Goal: Information Seeking & Learning: Learn about a topic

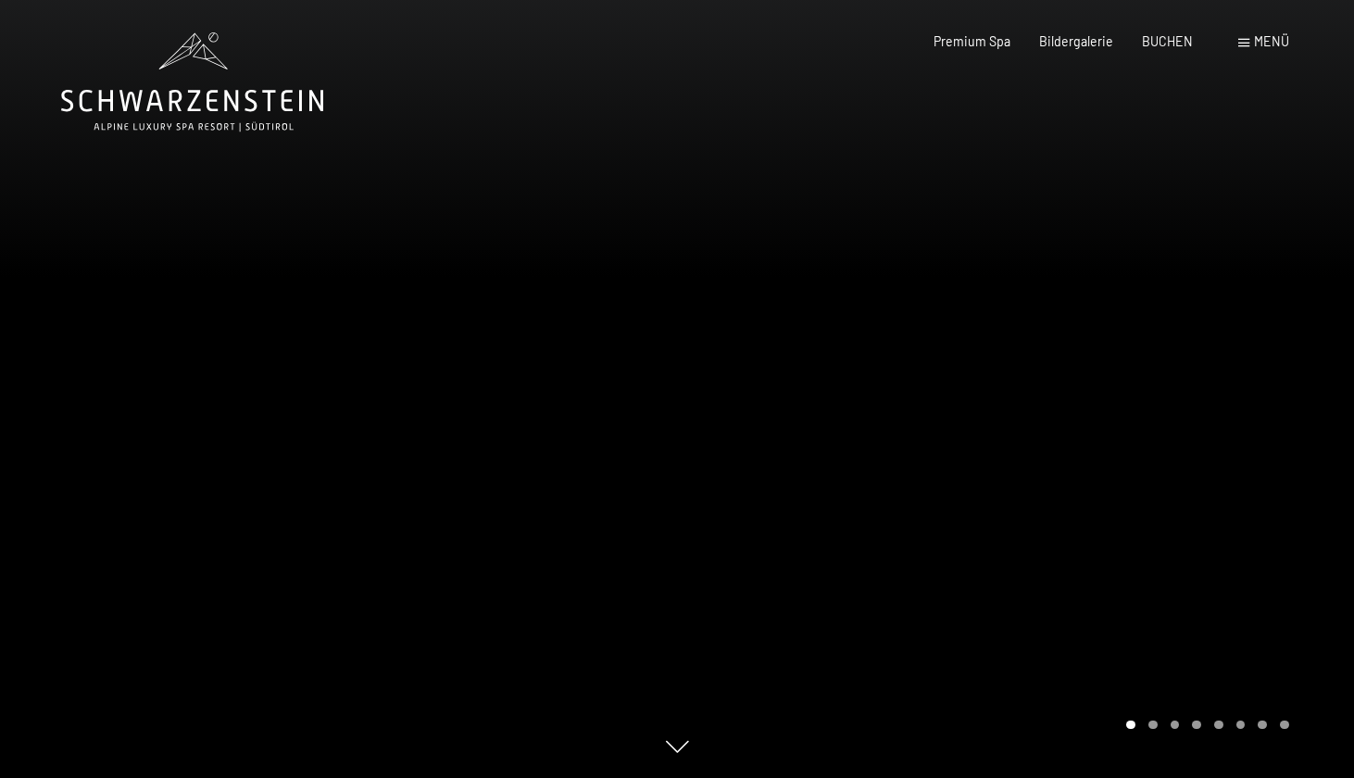
click at [1159, 498] on div at bounding box center [1015, 389] width 677 height 778
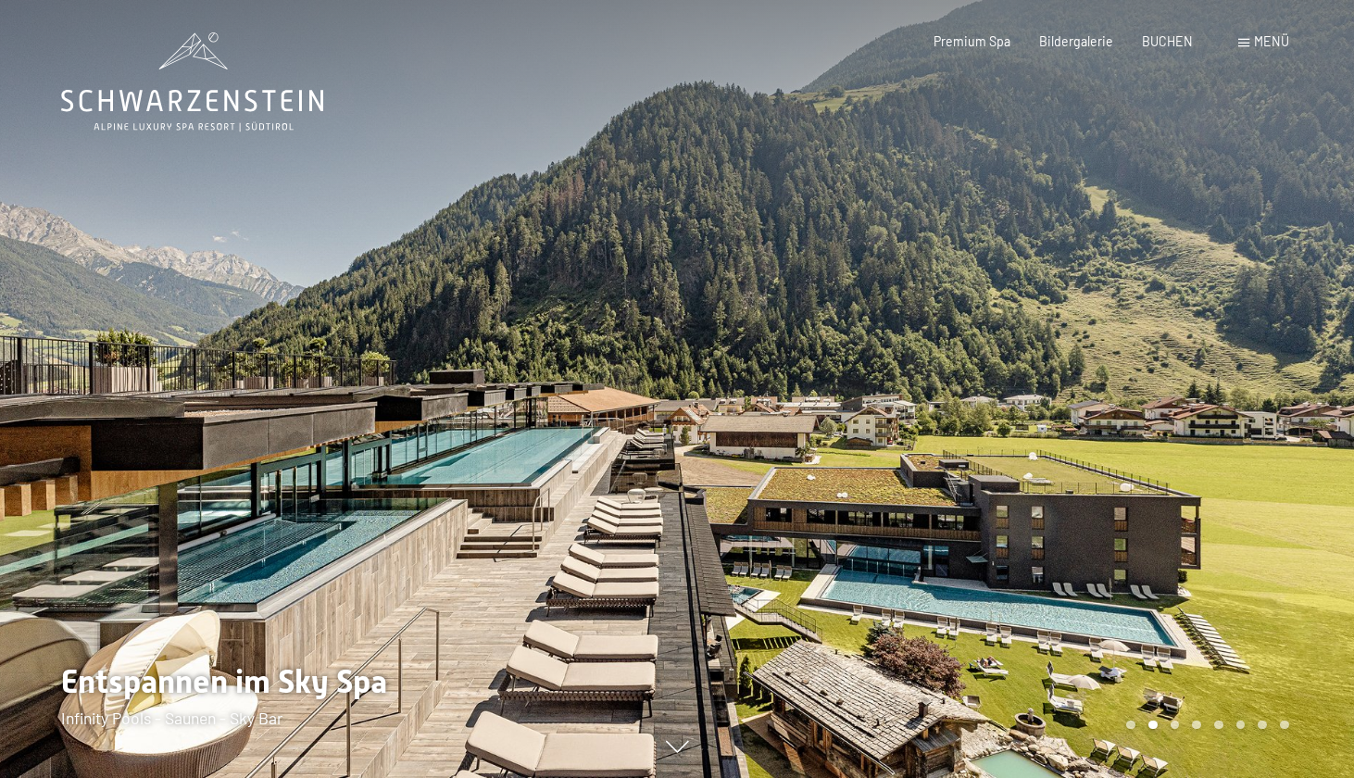
click at [1268, 46] on span "Menü" at bounding box center [1271, 41] width 35 height 16
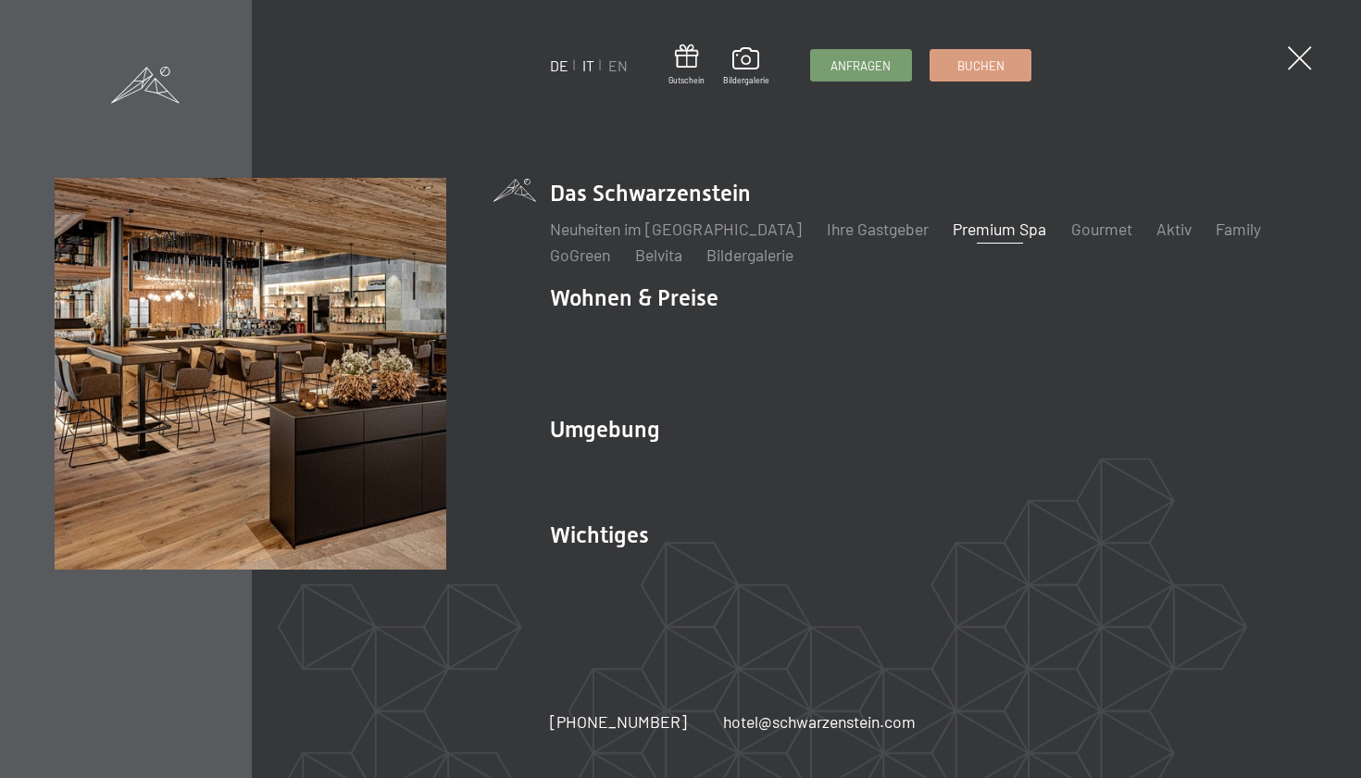
click at [588, 66] on link "IT" at bounding box center [589, 65] width 12 height 18
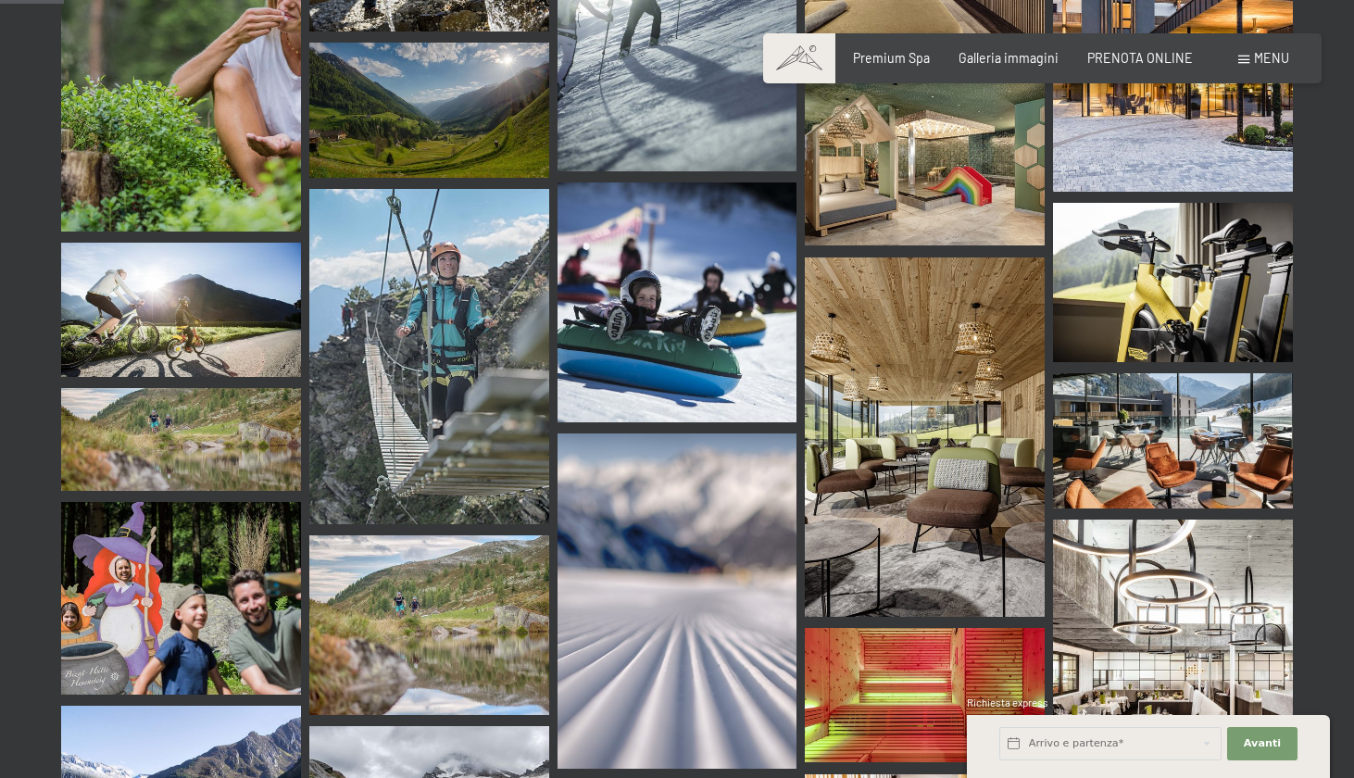
scroll to position [899, 0]
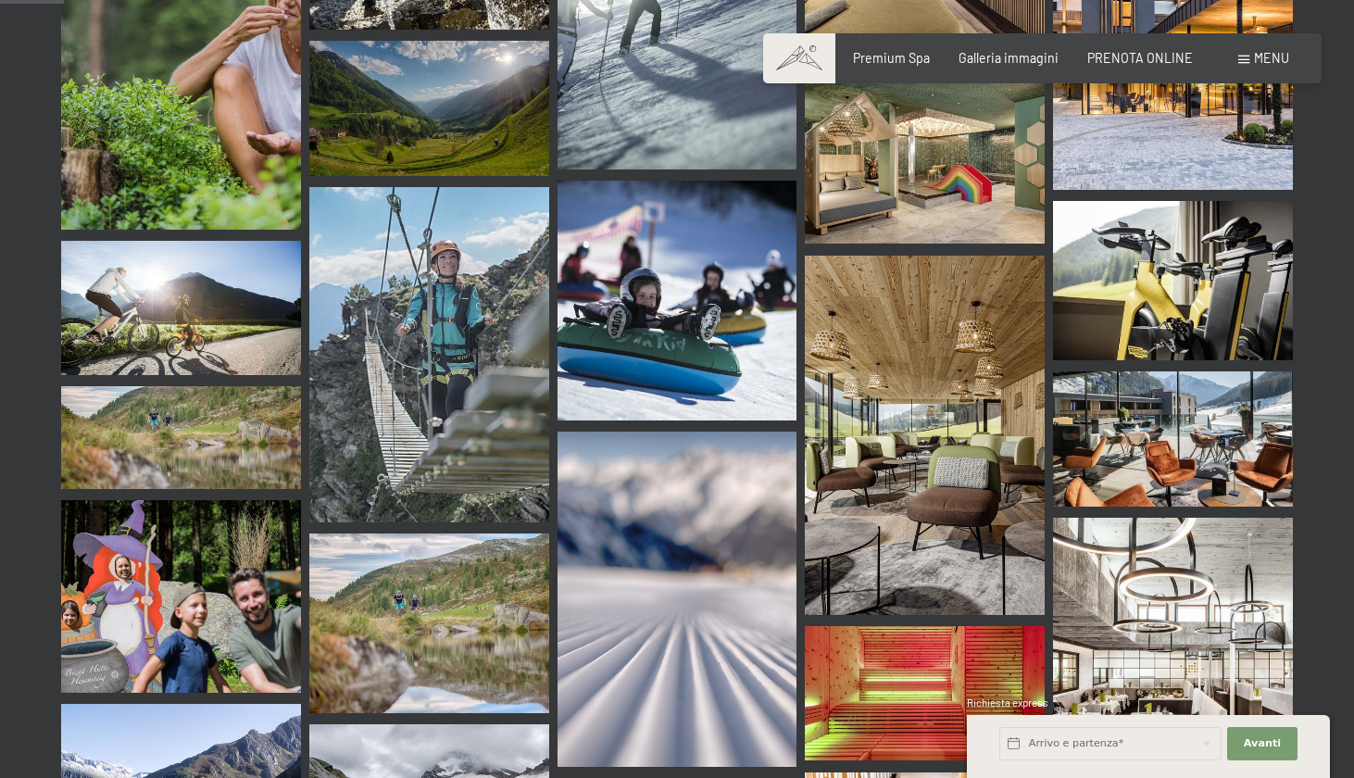
click at [878, 375] on img at bounding box center [925, 435] width 240 height 359
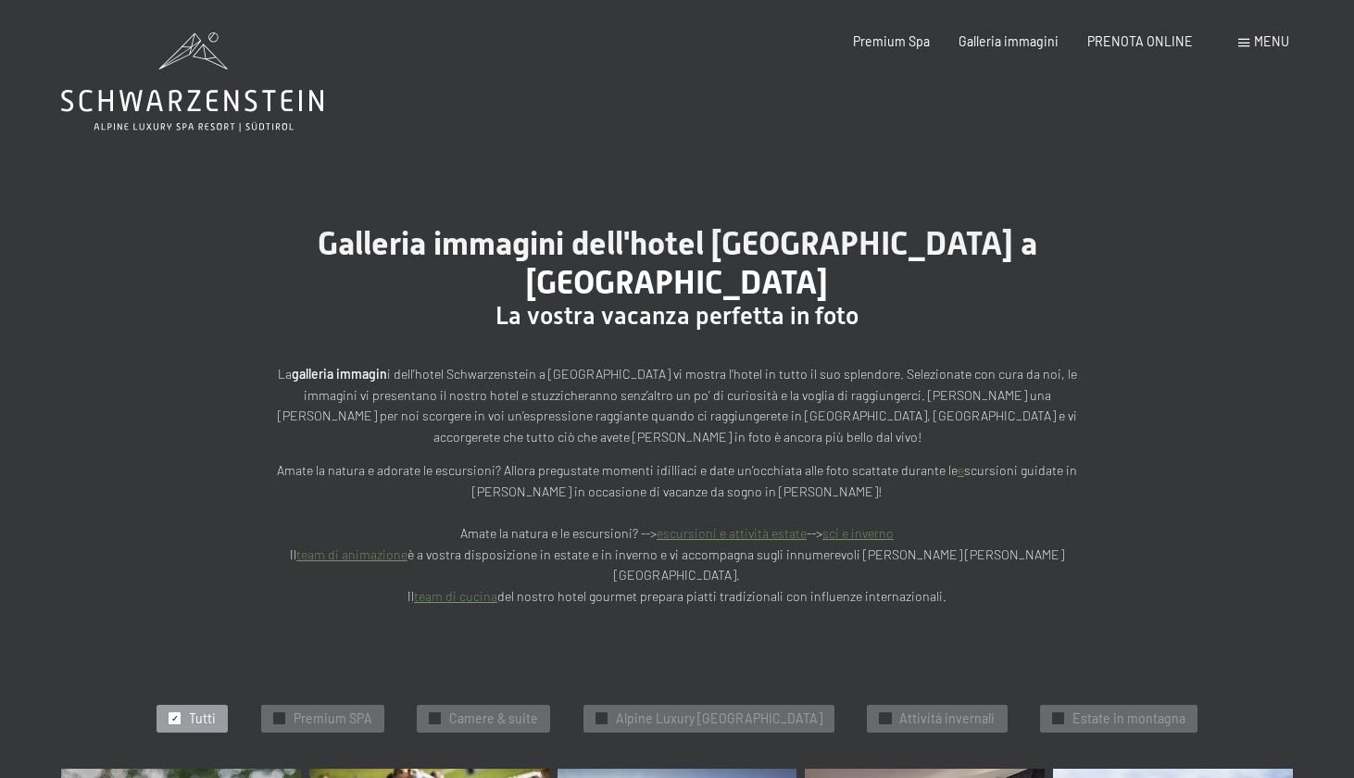
scroll to position [0, 0]
click at [897, 43] on span "Premium Spa" at bounding box center [891, 39] width 77 height 16
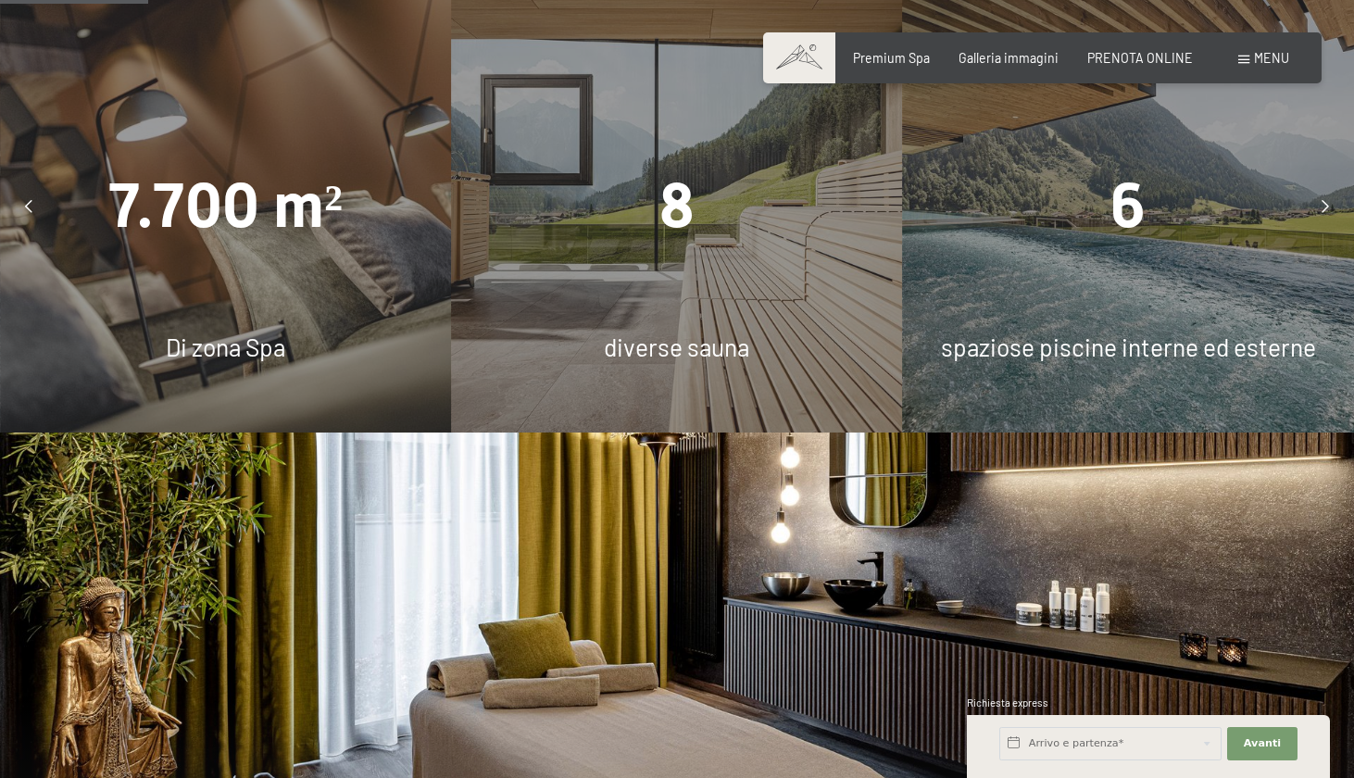
scroll to position [1308, 0]
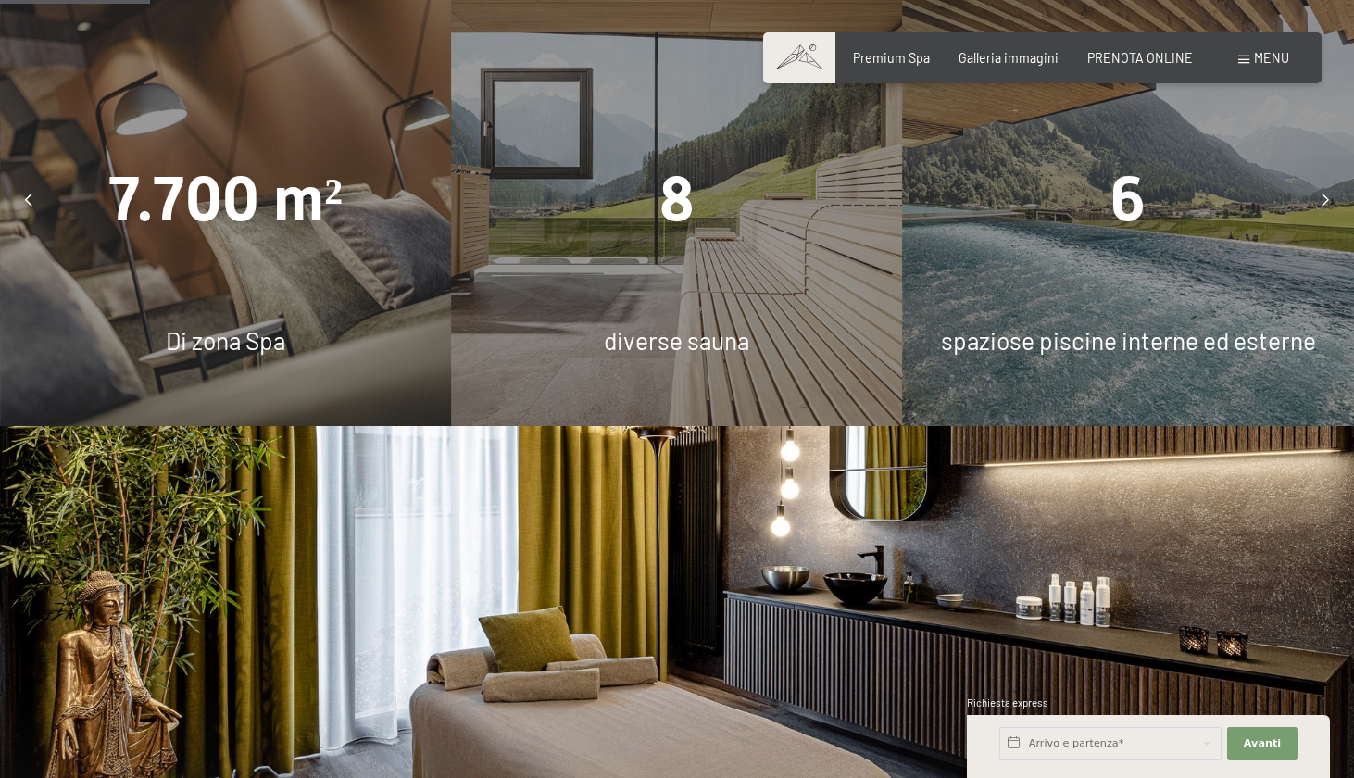
click at [276, 215] on span "7.700 m²" at bounding box center [225, 199] width 234 height 72
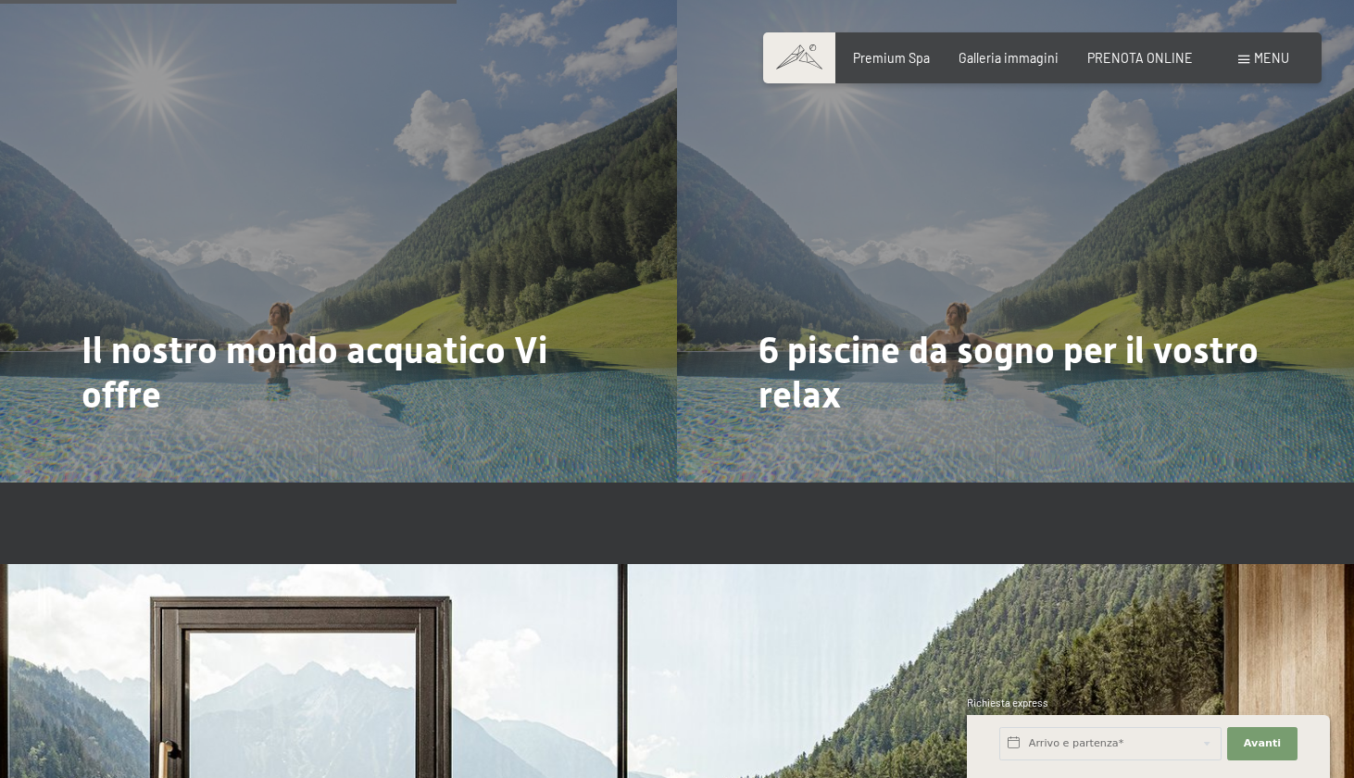
scroll to position [3987, 0]
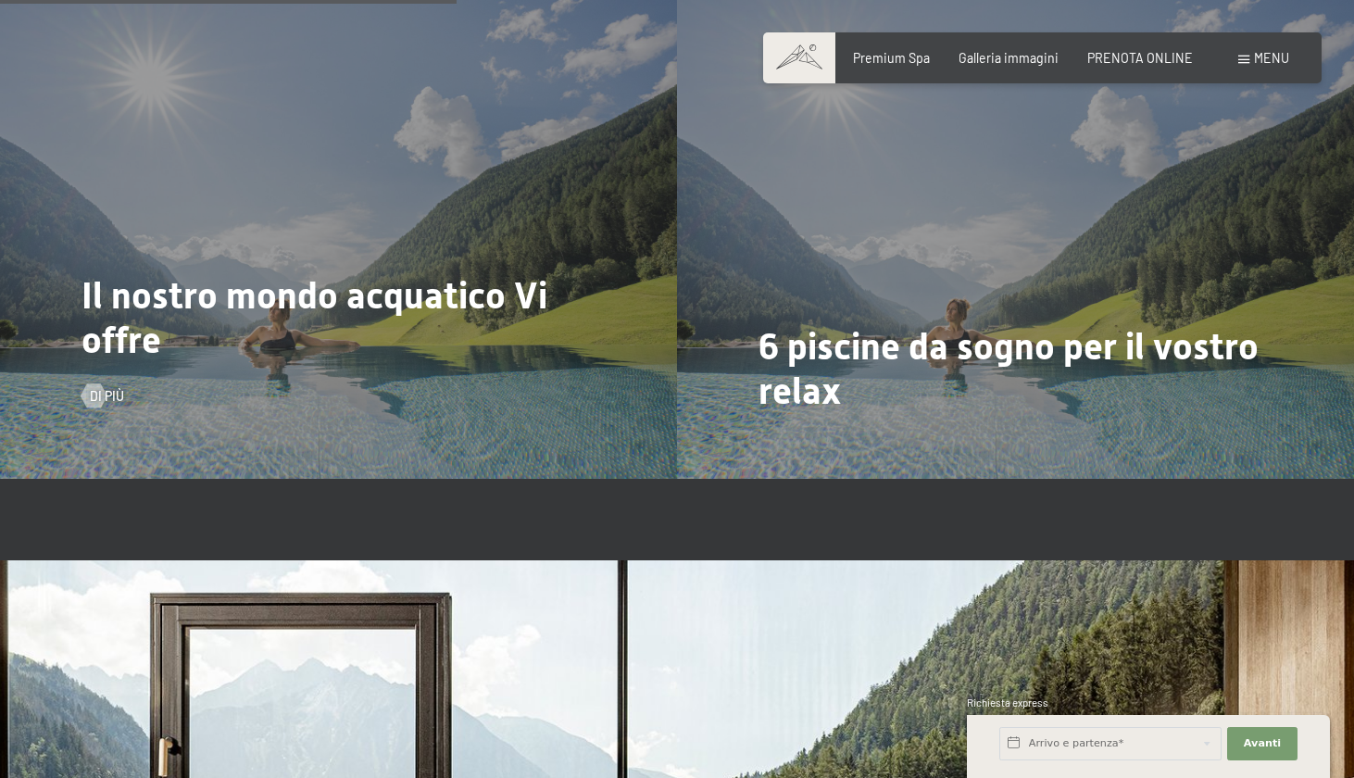
click at [334, 297] on span "Il nostro mondo acquatico Vi offre" at bounding box center [314, 317] width 466 height 87
click at [110, 387] on span "Di più" at bounding box center [125, 396] width 34 height 19
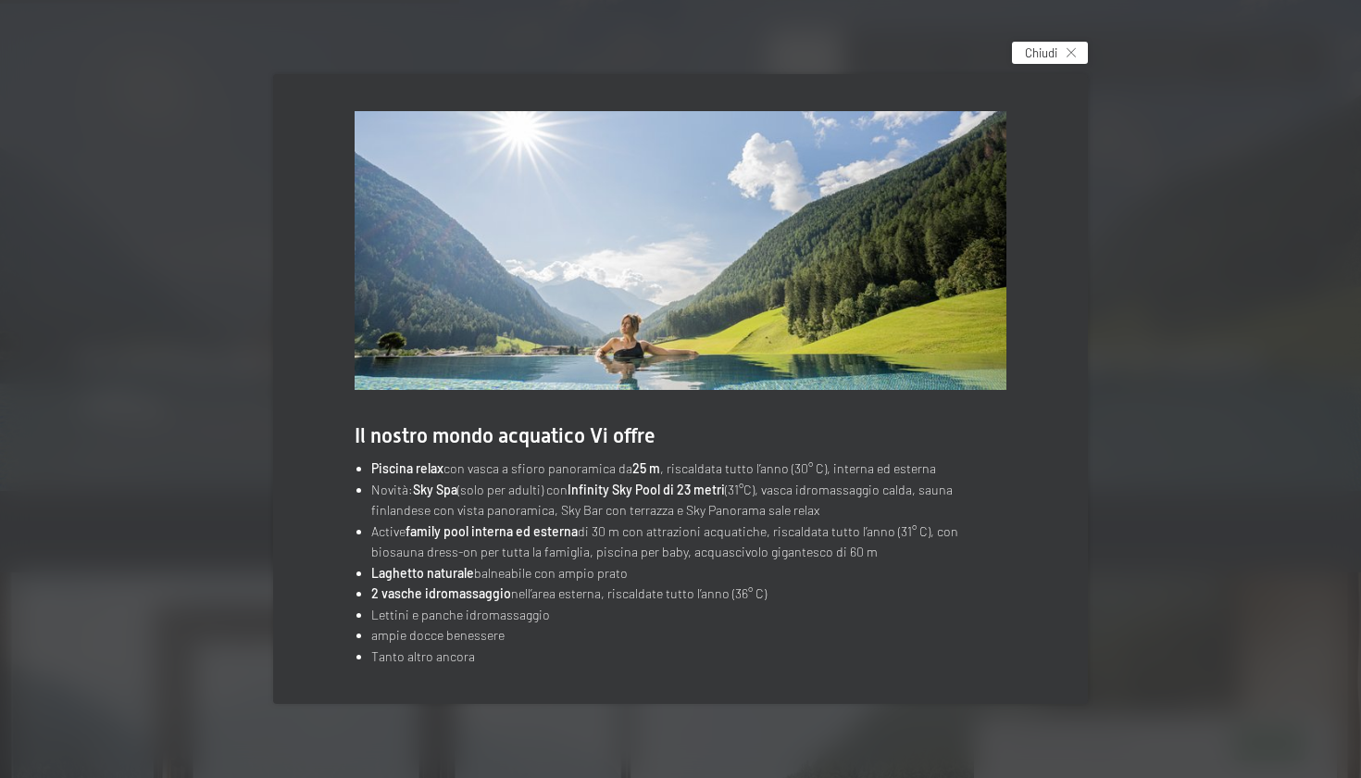
click at [1061, 56] on div "Chiudi" at bounding box center [1050, 53] width 76 height 22
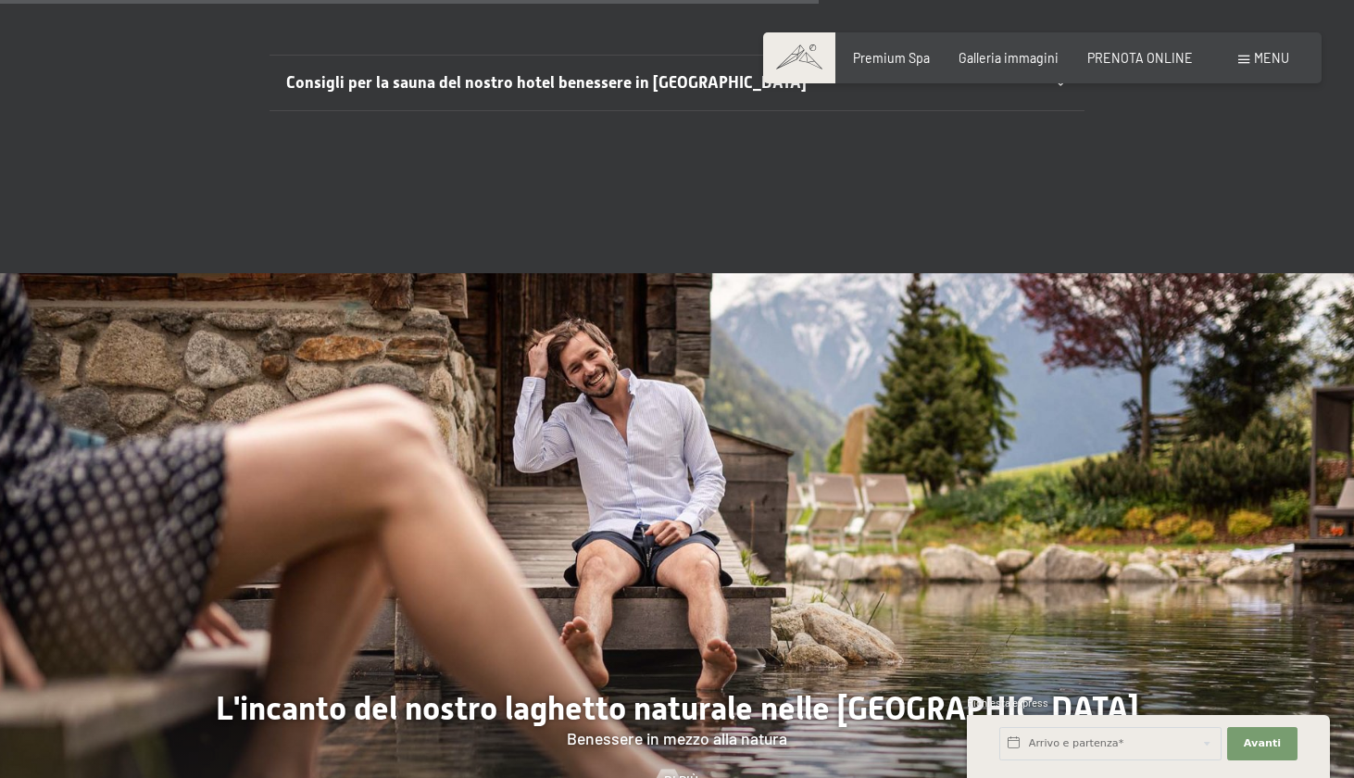
scroll to position [6208, 0]
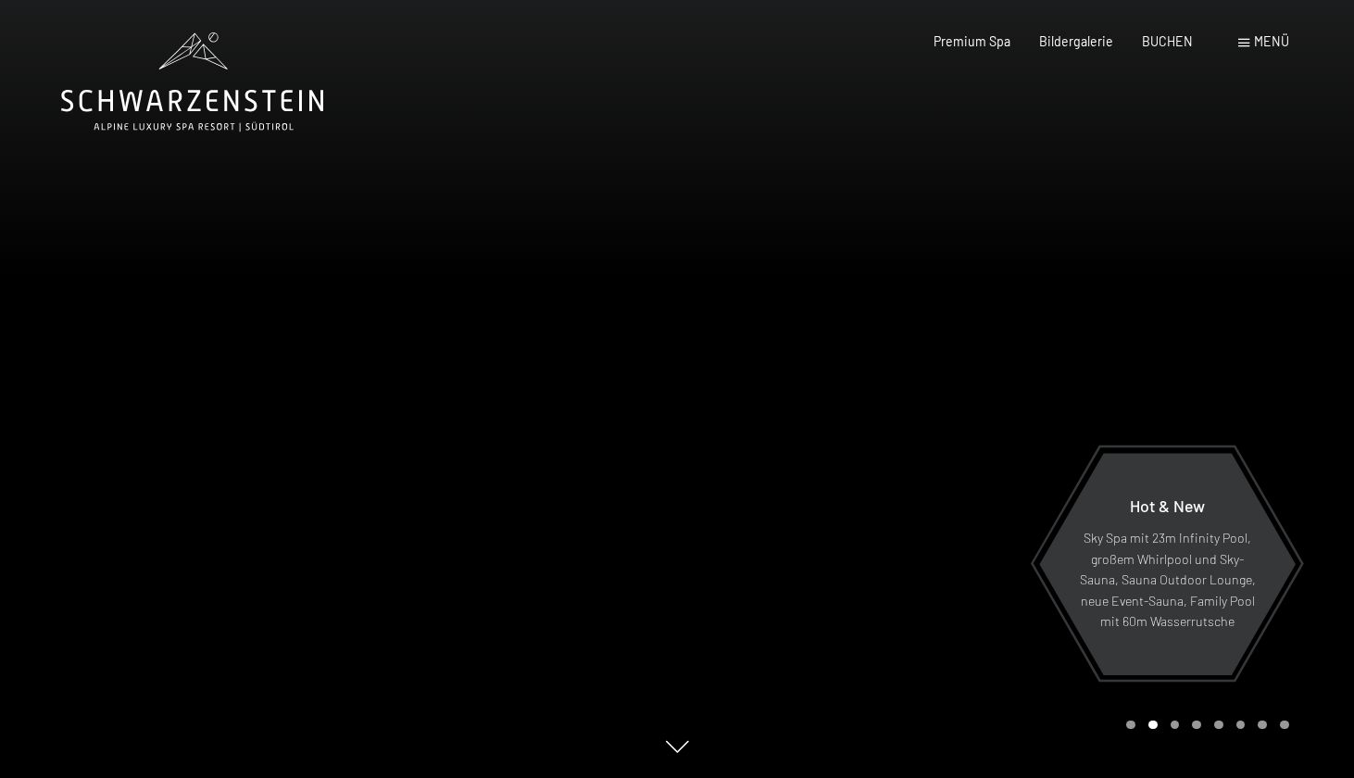
click at [1267, 49] on span "Menü" at bounding box center [1271, 41] width 35 height 16
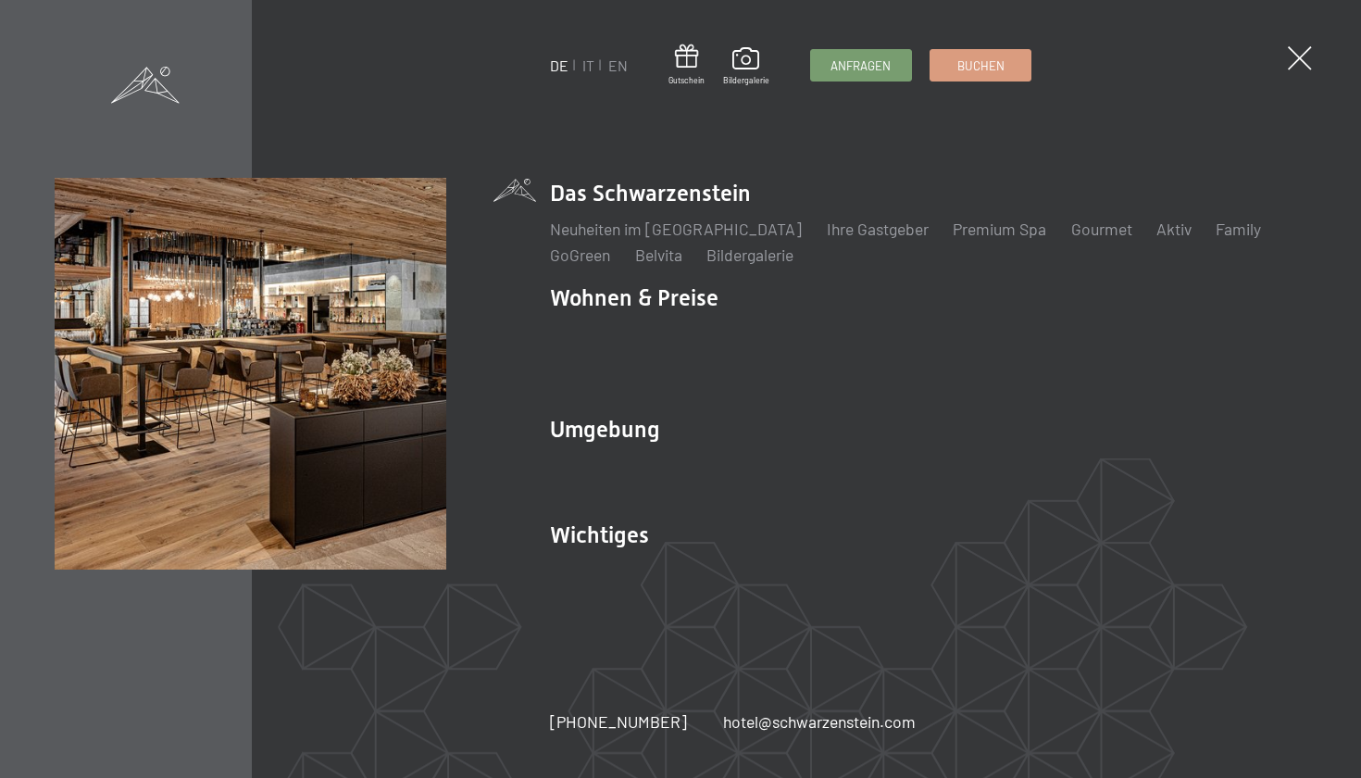
click at [595, 64] on ul "DE IT EN" at bounding box center [589, 66] width 78 height 20
click at [589, 66] on link "IT" at bounding box center [589, 65] width 12 height 18
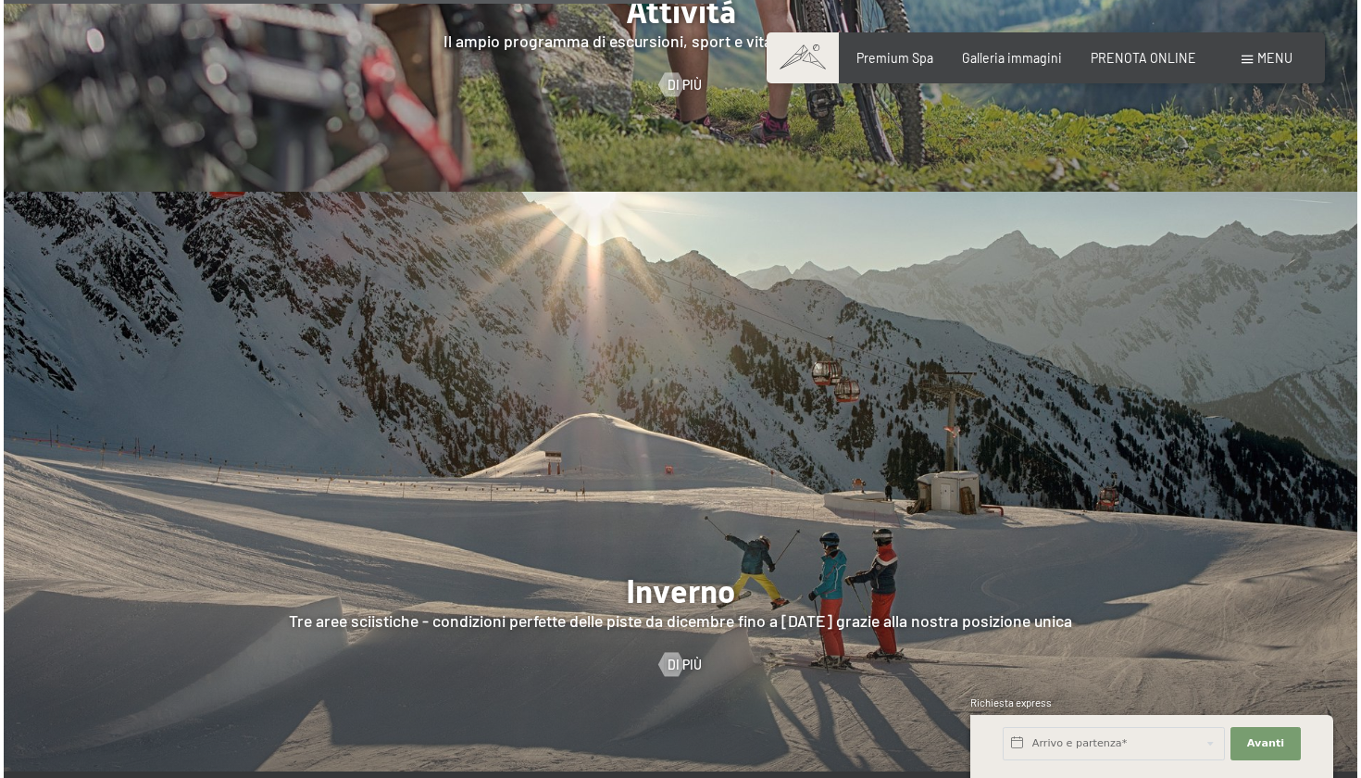
scroll to position [3717, 0]
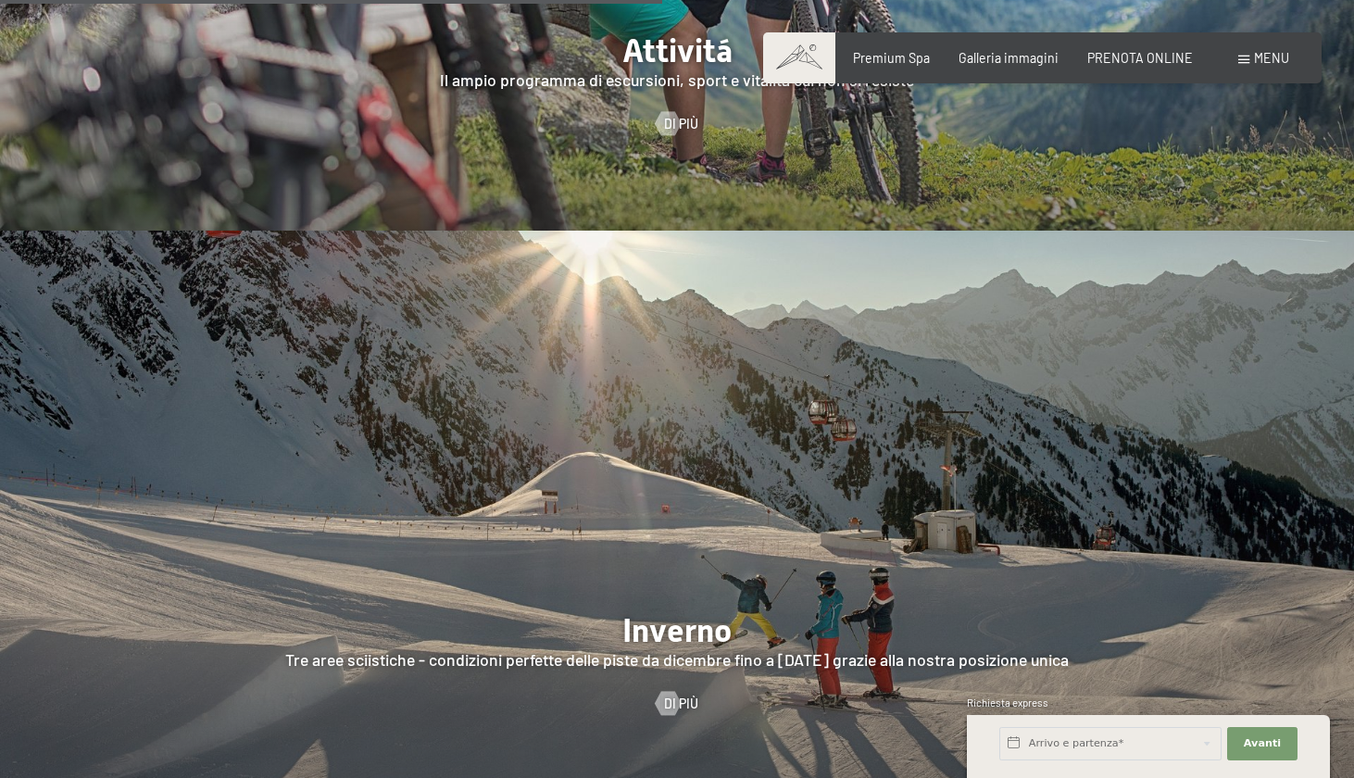
click at [1263, 68] on div "Prenotazione Richiesta Premium Spa Galleria immagini PRENOTA ONLINE Menu DE IT …" at bounding box center [1042, 58] width 493 height 19
click at [1265, 57] on span "Menu" at bounding box center [1271, 58] width 35 height 16
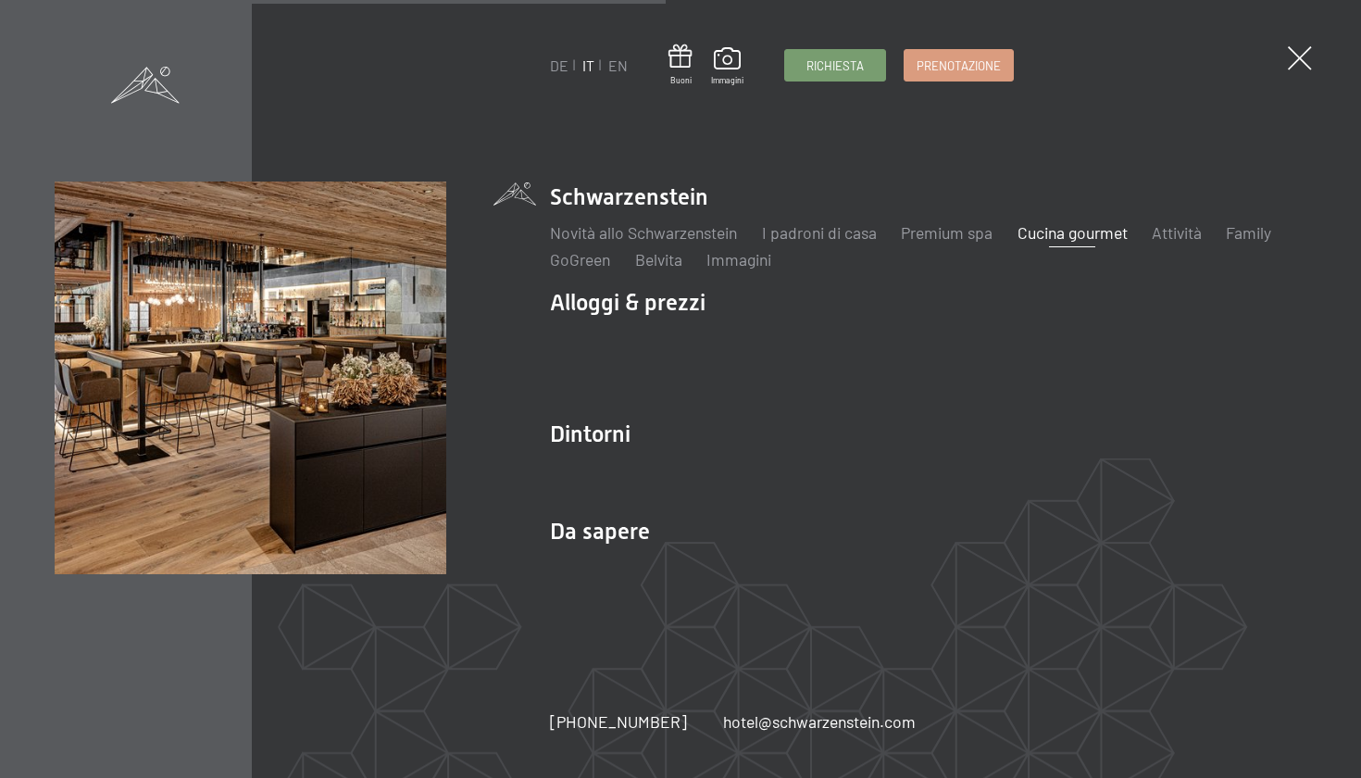
click at [1050, 233] on link "Cucina gourmet" at bounding box center [1073, 232] width 110 height 20
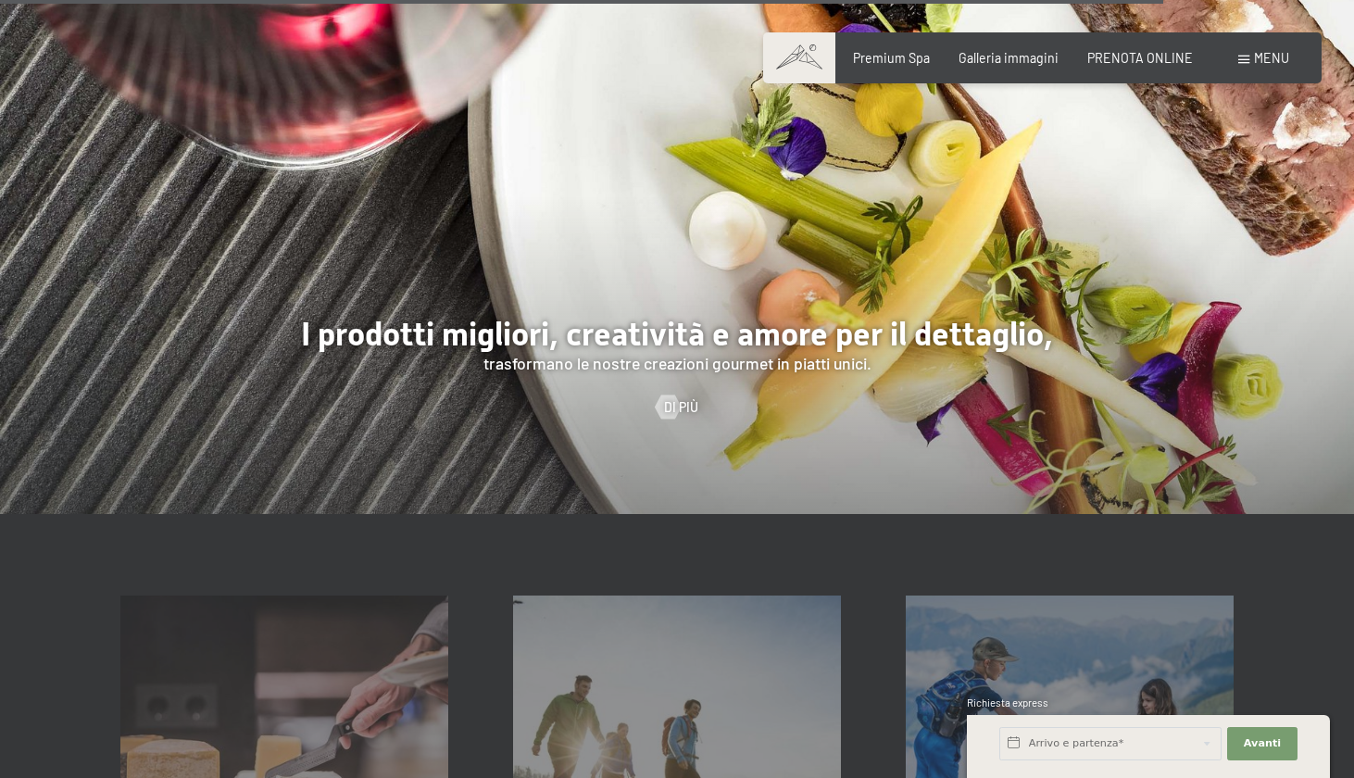
scroll to position [3751, 0]
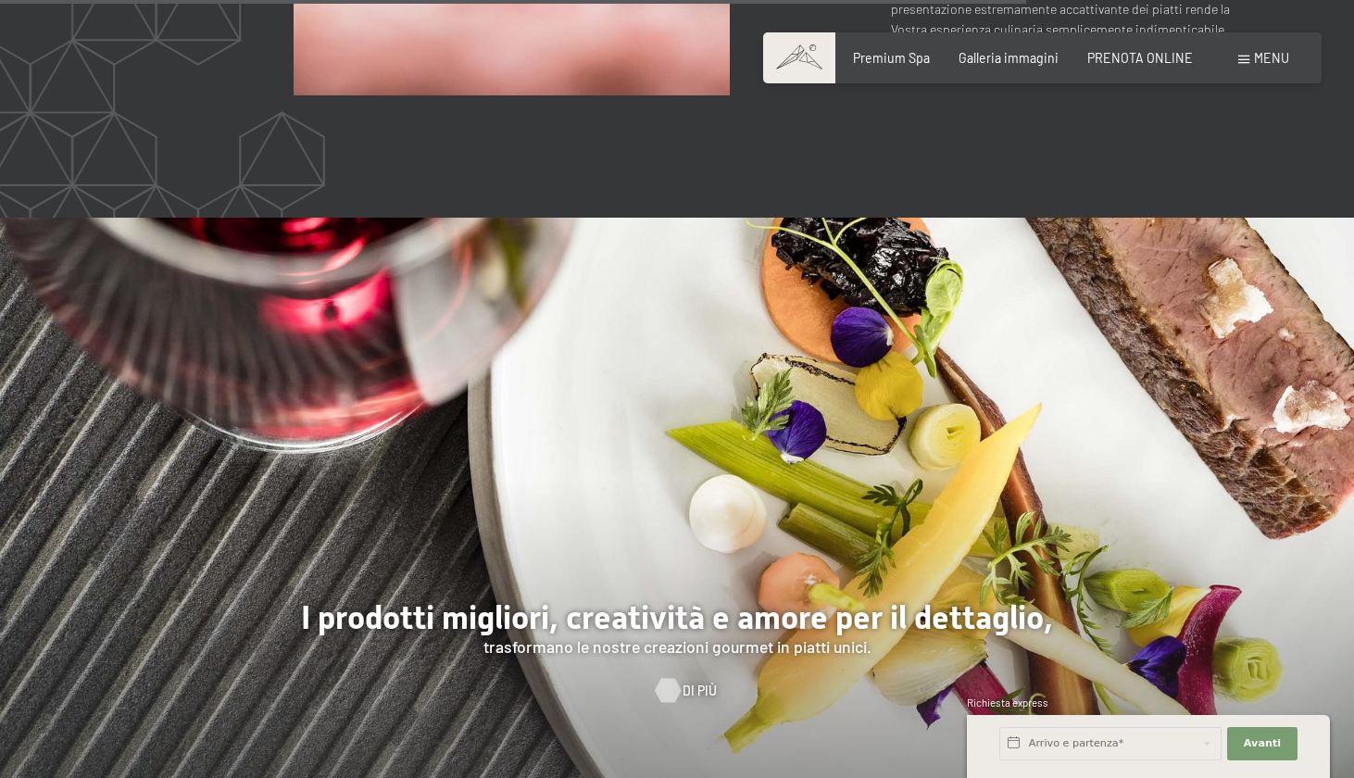
click at [670, 690] on div at bounding box center [668, 690] width 14 height 24
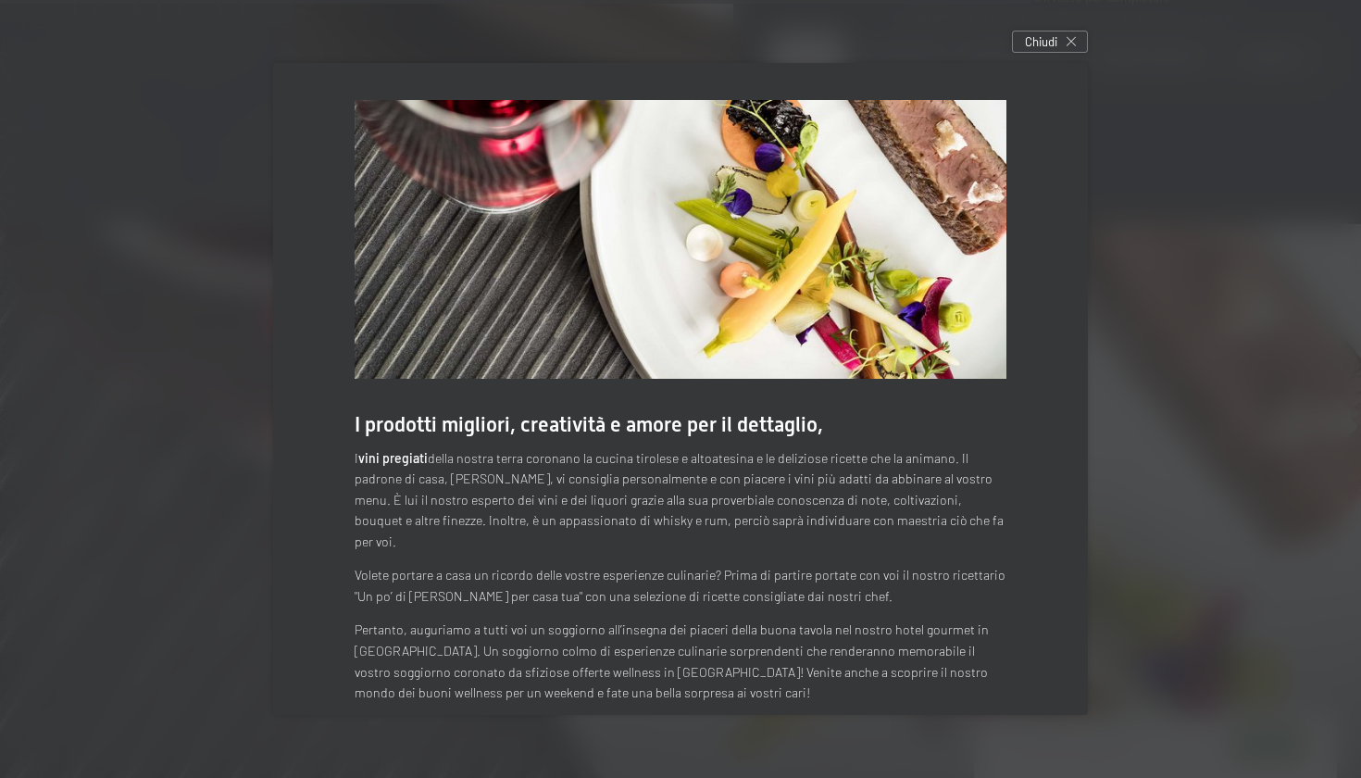
click at [1037, 55] on div "I prodotti migliori, creatività e amore per il dettaglio, I vini pregiati della…" at bounding box center [681, 389] width 864 height 700
click at [1044, 44] on span "Chiudi" at bounding box center [1041, 41] width 32 height 17
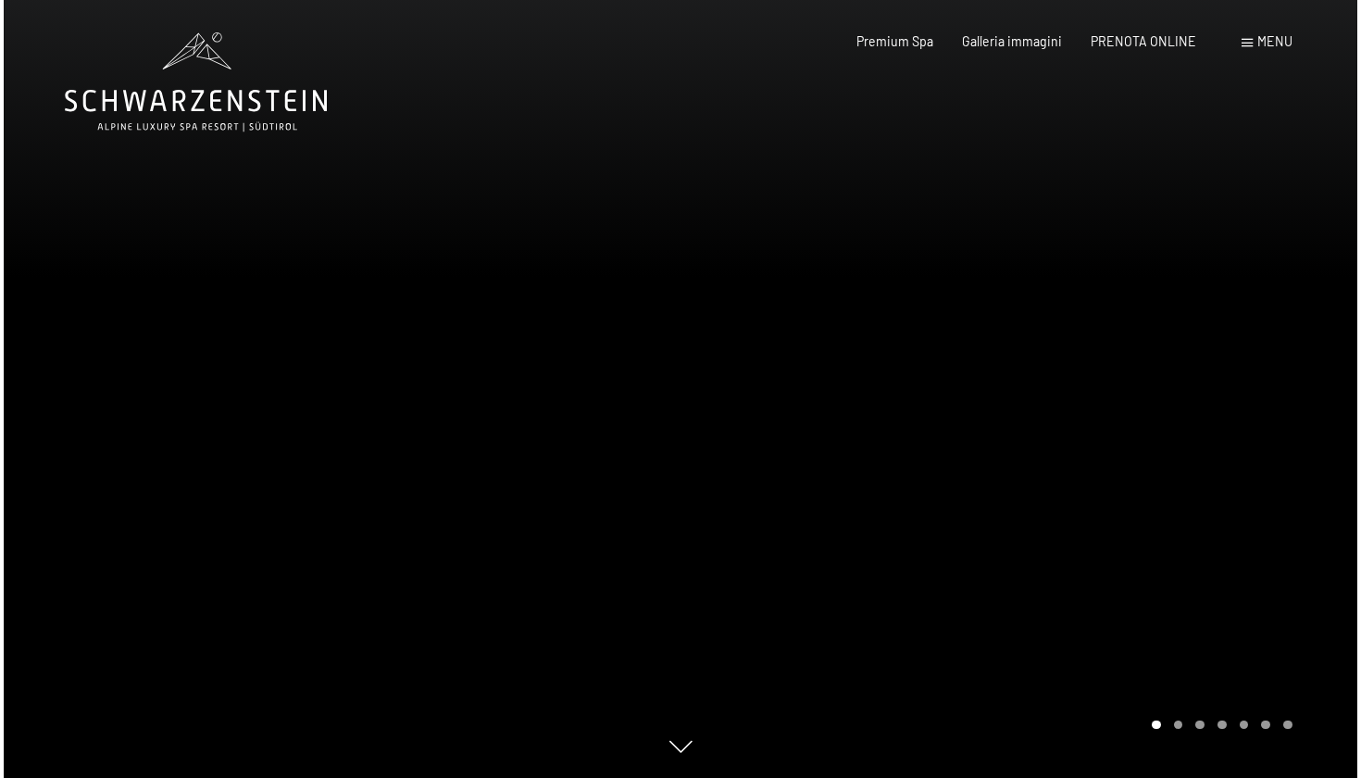
scroll to position [0, 0]
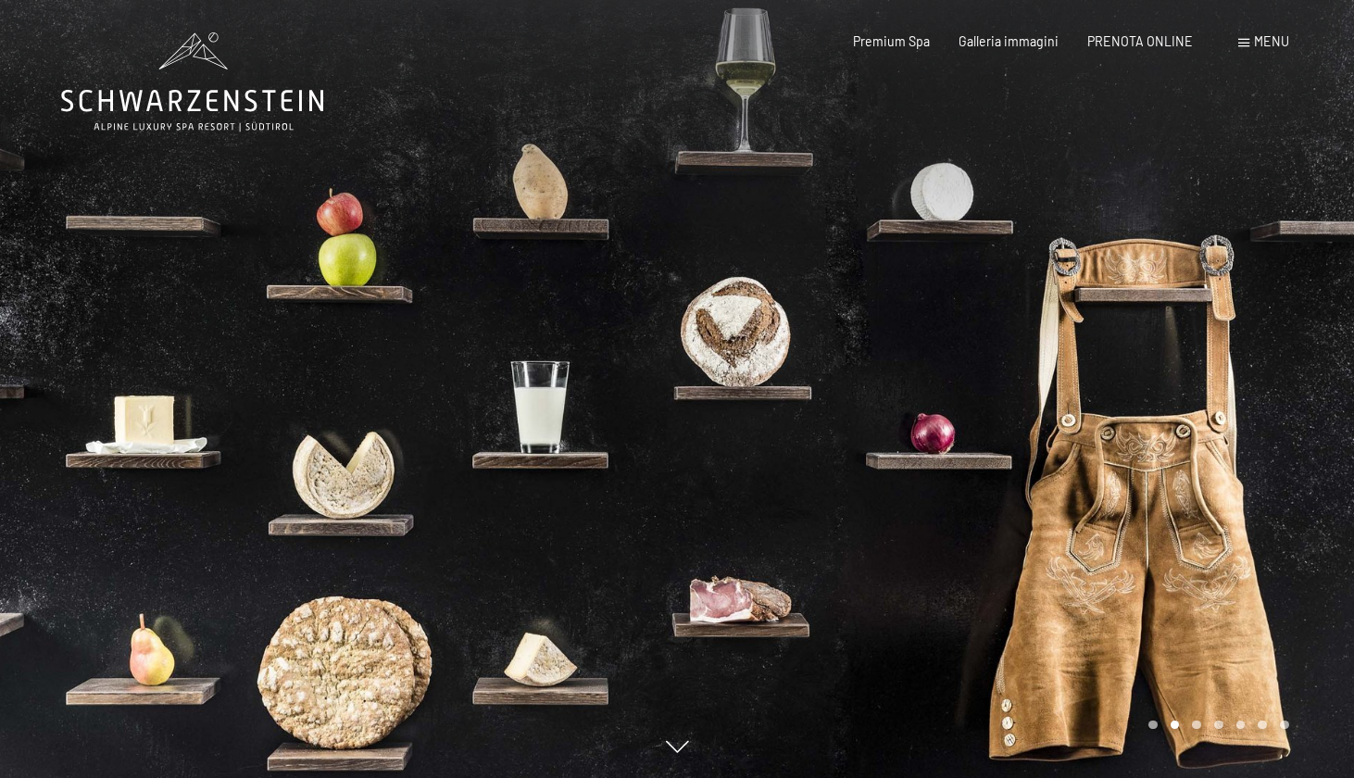
click at [1265, 42] on span "Menu" at bounding box center [1271, 41] width 35 height 16
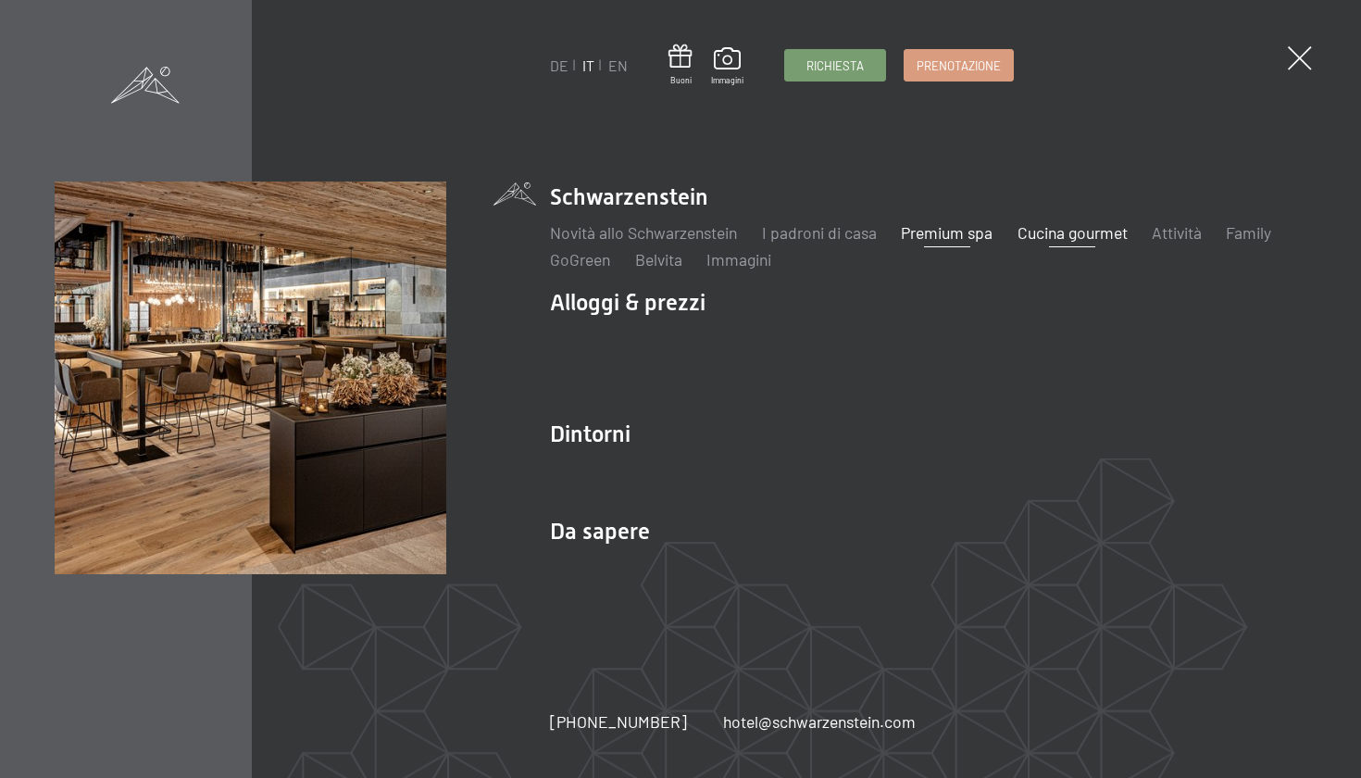
click at [939, 234] on link "Premium spa" at bounding box center [947, 232] width 92 height 20
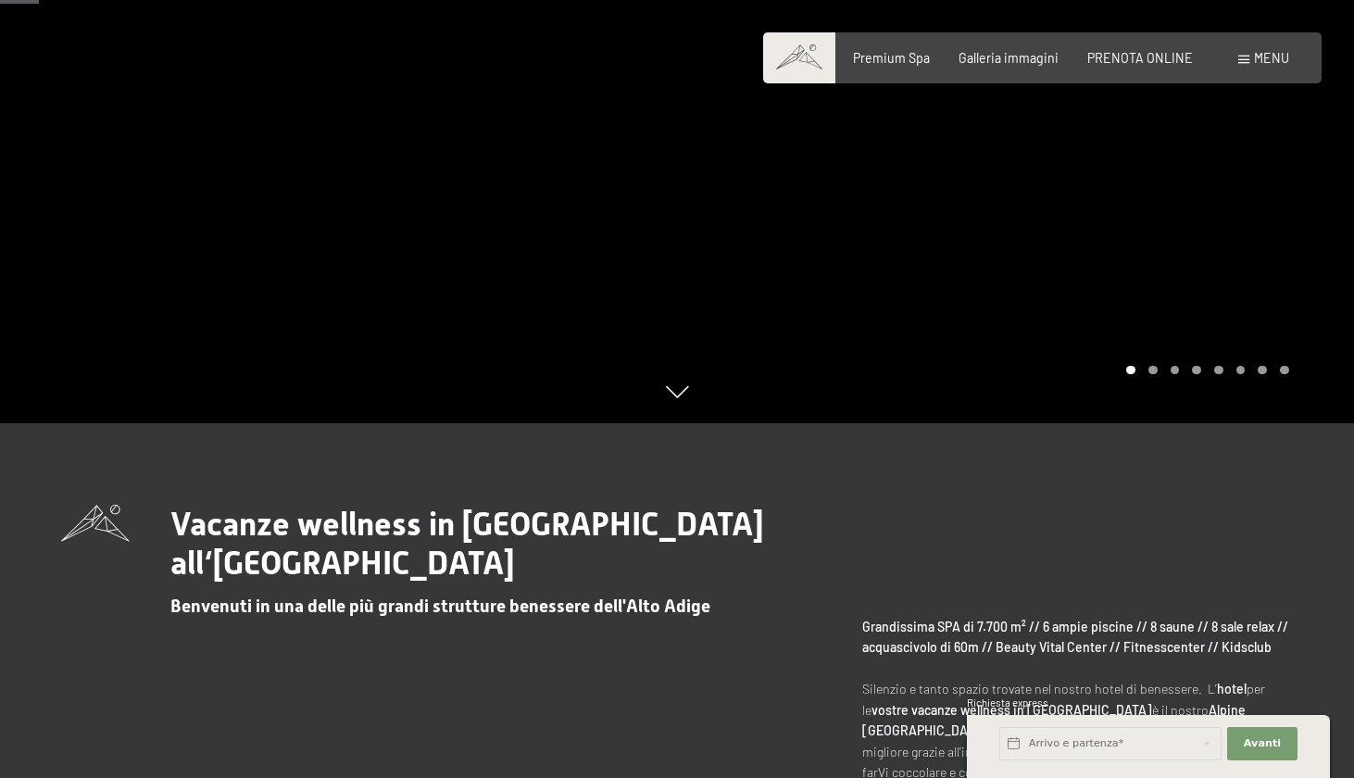
scroll to position [340, 0]
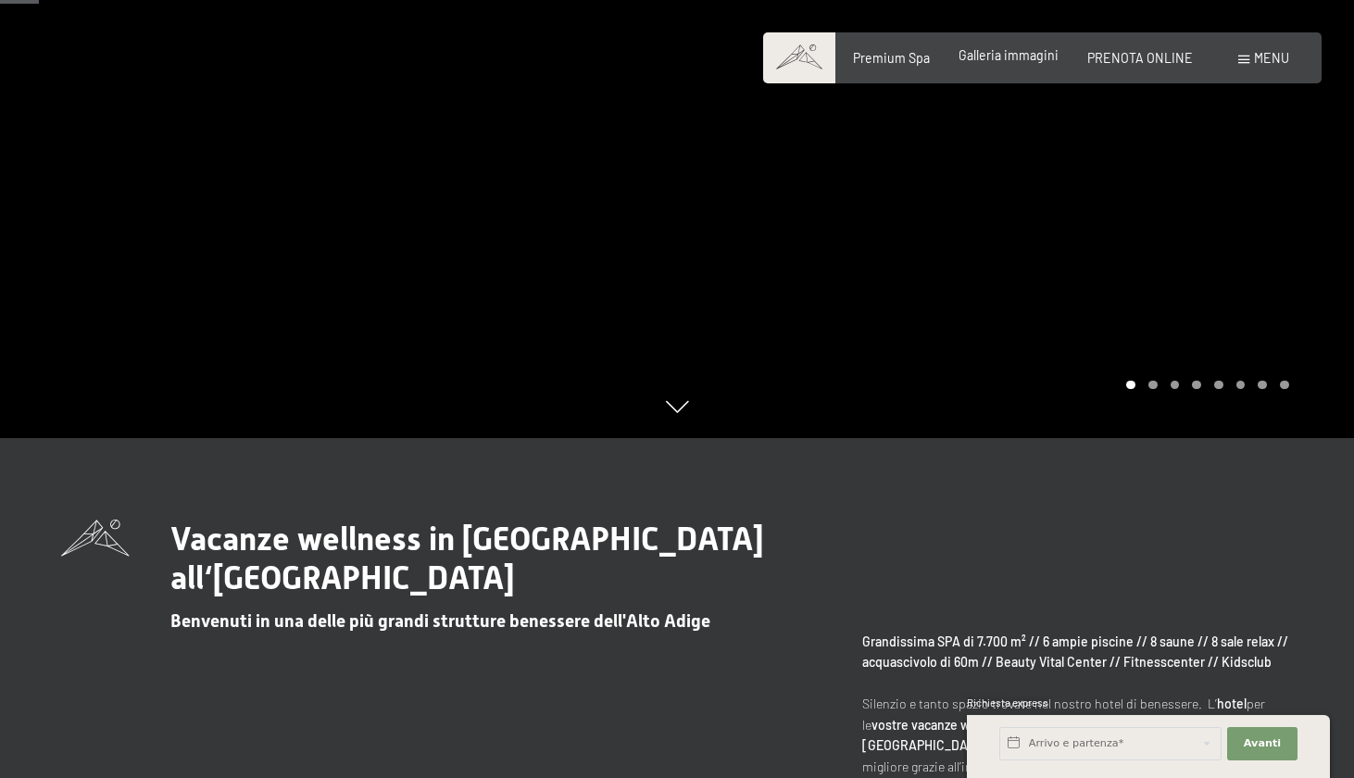
click at [1012, 61] on span "Galleria immagini" at bounding box center [1009, 55] width 100 height 16
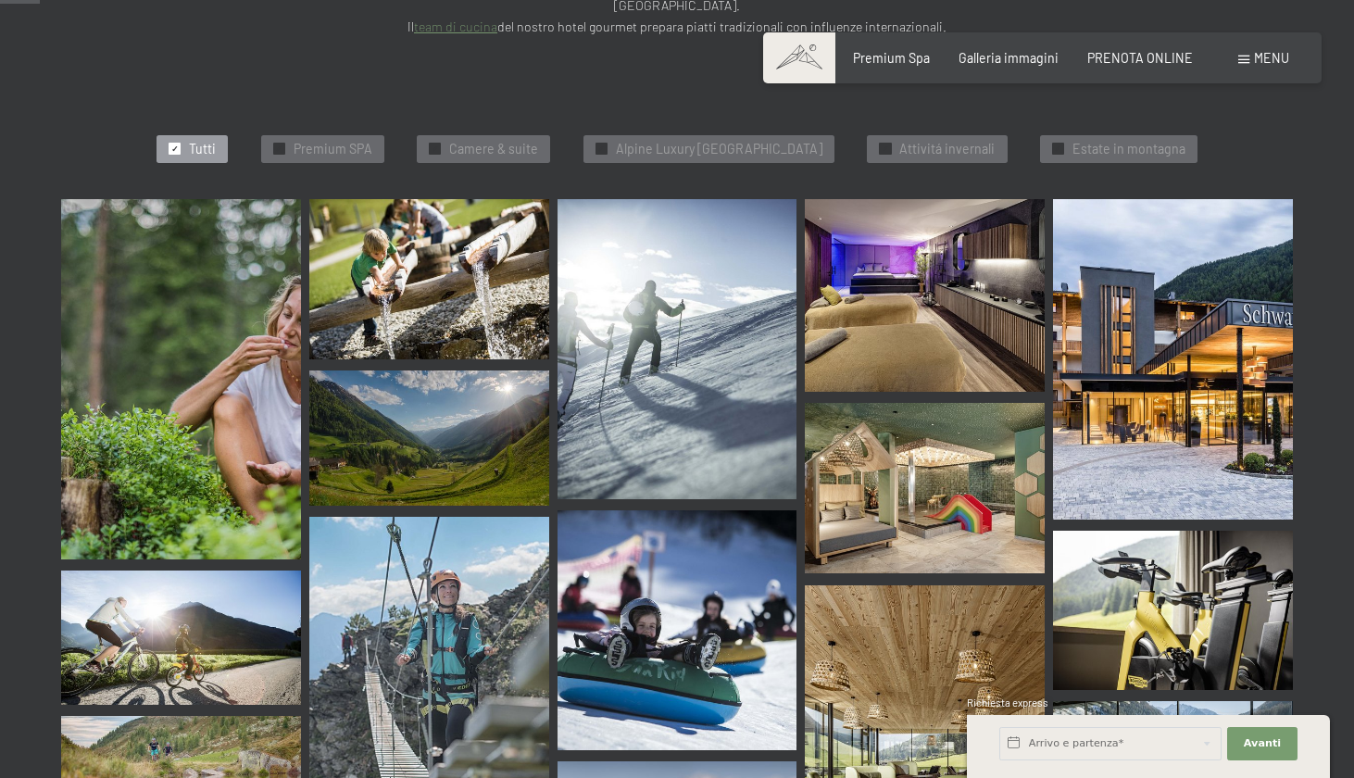
scroll to position [571, 0]
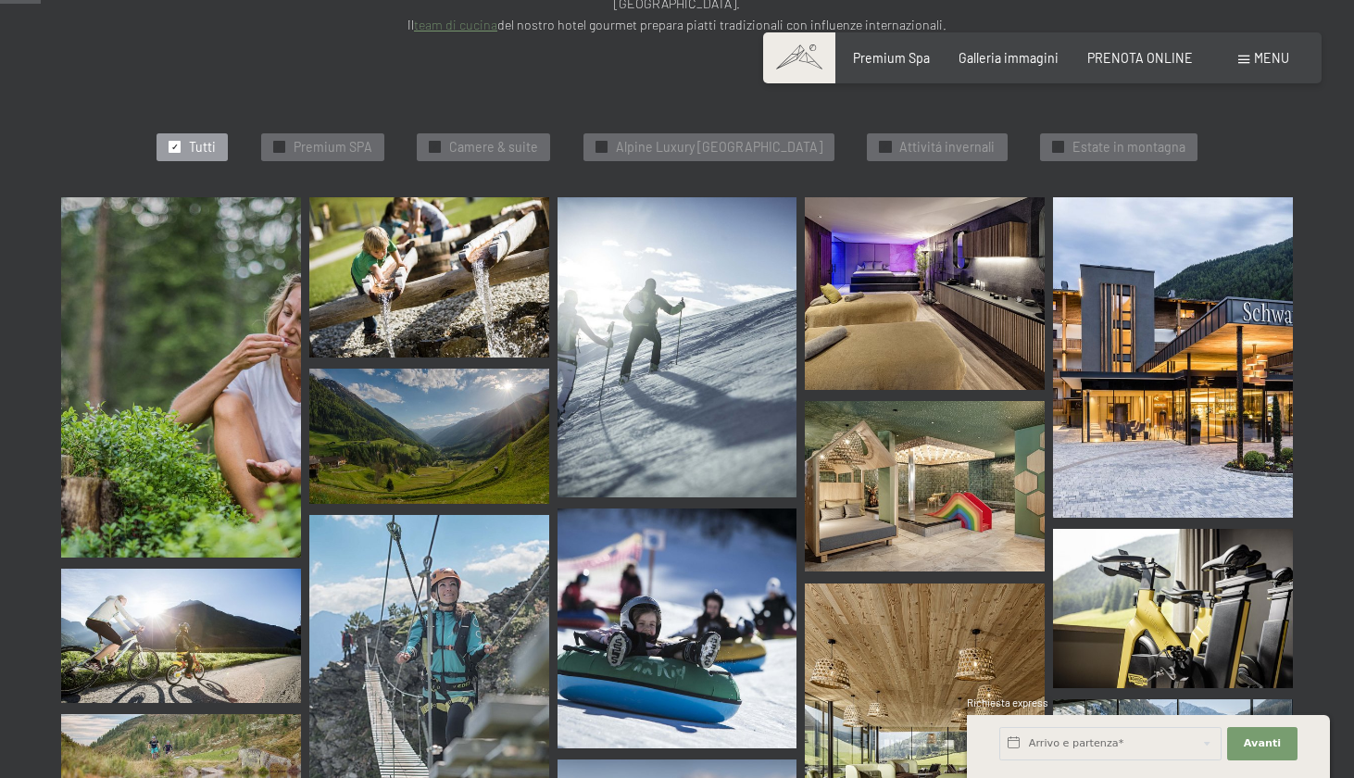
click at [249, 275] on img at bounding box center [181, 376] width 240 height 359
